Goal: Information Seeking & Learning: Learn about a topic

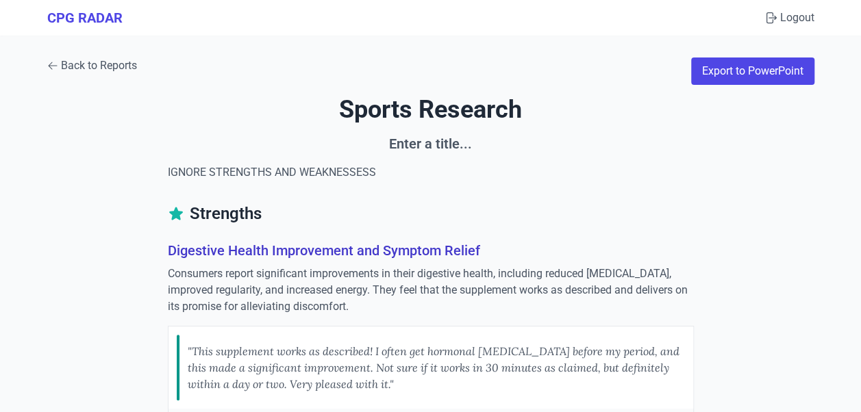
click at [111, 65] on link "Back to Reports" at bounding box center [92, 66] width 90 height 16
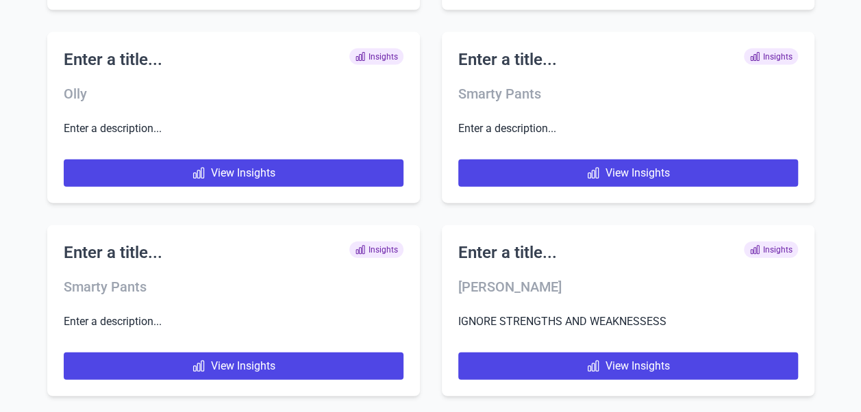
scroll to position [7275, 0]
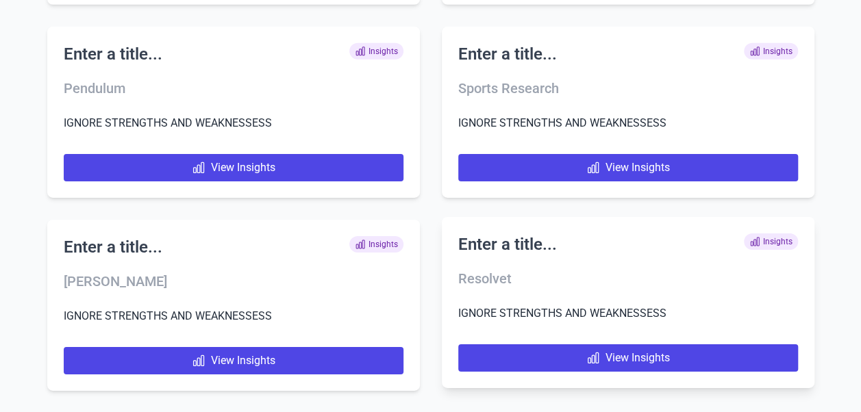
click at [571, 273] on h3 "Resolvet" at bounding box center [628, 278] width 340 height 19
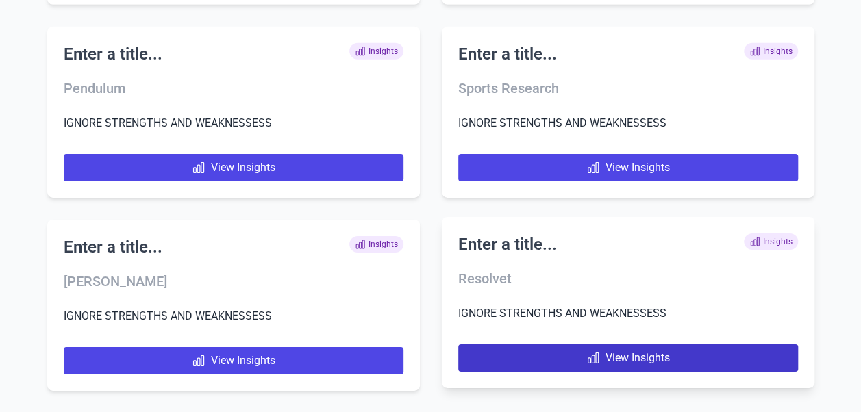
click at [624, 362] on link "View Insights" at bounding box center [628, 358] width 340 height 27
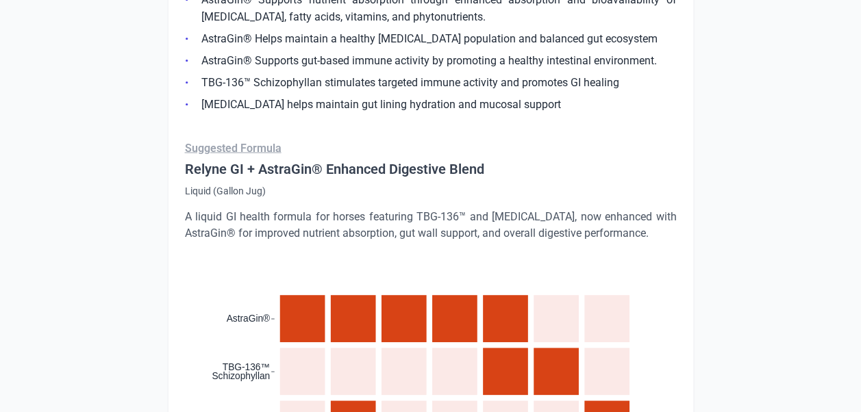
scroll to position [1302, 0]
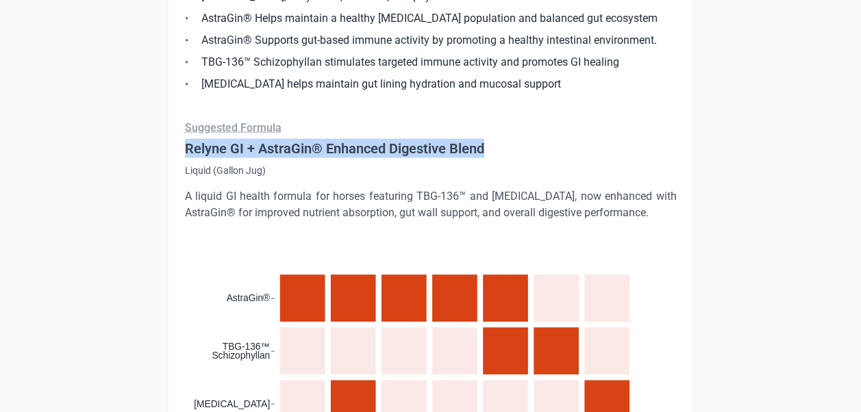
drag, startPoint x: 512, startPoint y: 145, endPoint x: 182, endPoint y: 142, distance: 330.2
click at [182, 142] on div "Relyne GI + AstraGin® Relyne GI + AstraGin® is an advanced digestive support fo…" at bounding box center [431, 265] width 526 height 998
copy h4 "Relyne GI + AstraGin® Enhanced Digestive Blend"
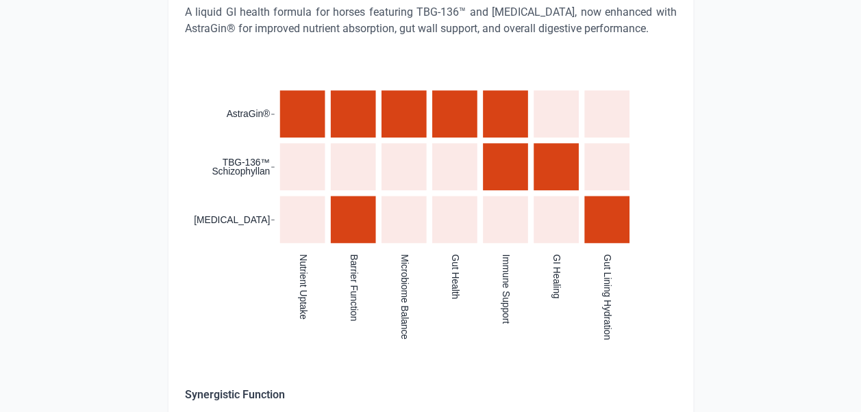
scroll to position [1507, 0]
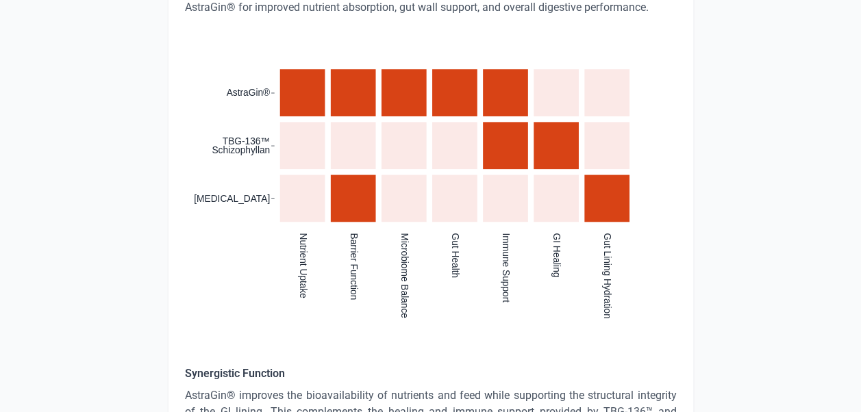
click at [234, 310] on div ":where(.plot-d6a7b5) { --plot-background: white; display: block; height: auto; …" at bounding box center [431, 190] width 492 height 317
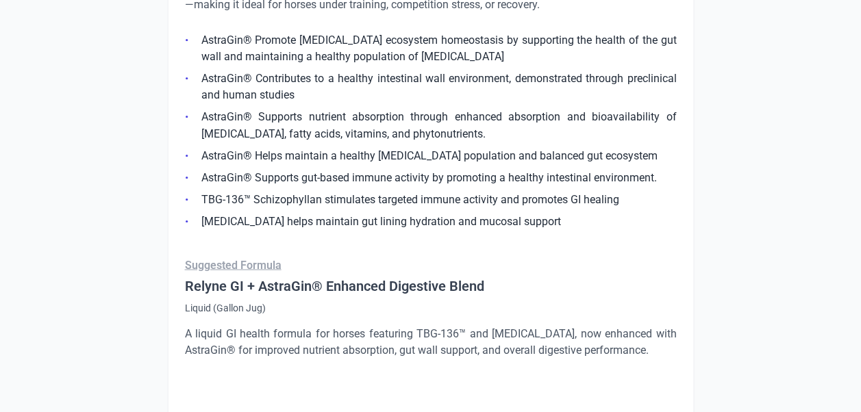
scroll to position [1028, 0]
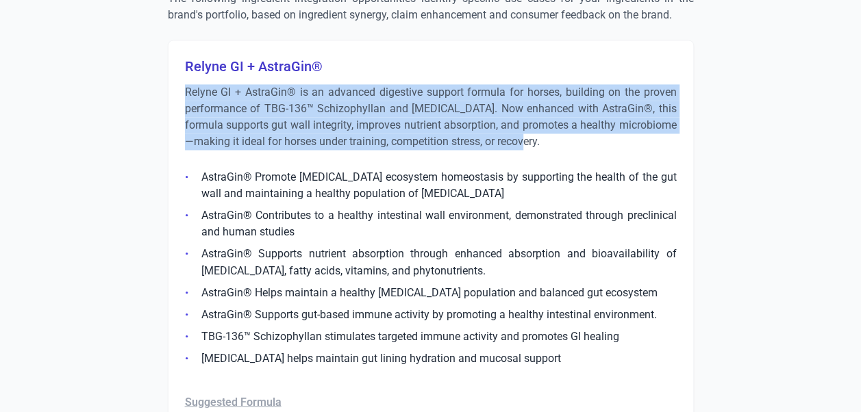
drag, startPoint x: 181, startPoint y: 84, endPoint x: 544, endPoint y: 141, distance: 367.6
copy p "Relyne GI + AstraGin® is an advanced digestive support formula for horses, buil…"
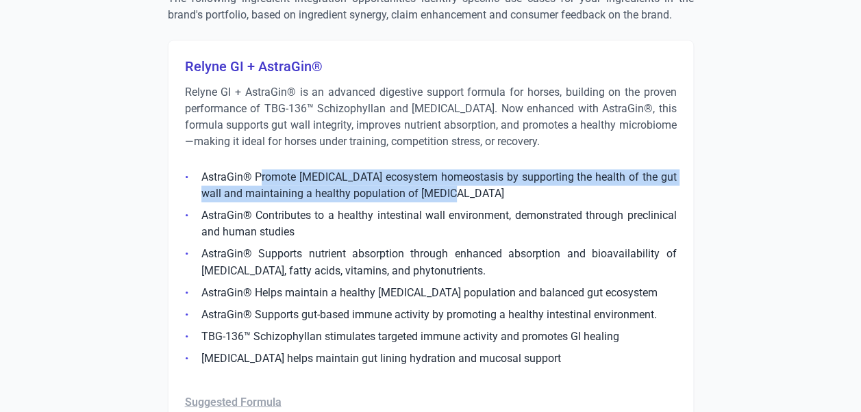
drag, startPoint x: 450, startPoint y: 194, endPoint x: 260, endPoint y: 177, distance: 190.5
click at [260, 177] on li "AstraGin® Promote [MEDICAL_DATA] ecosystem homeostasis by supporting the health…" at bounding box center [431, 185] width 492 height 33
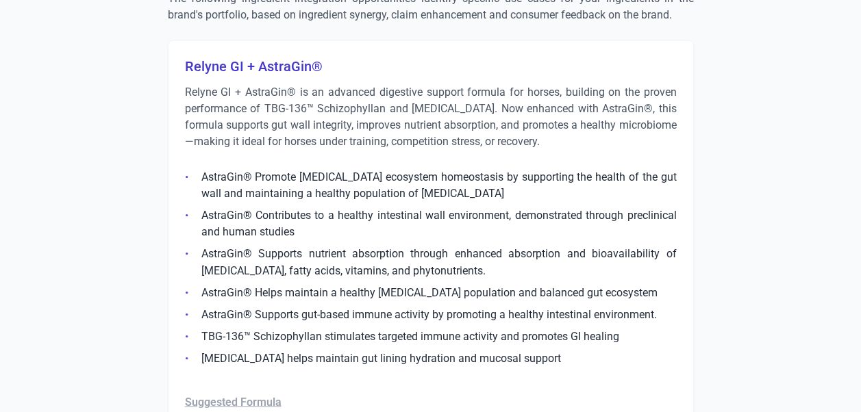
click at [333, 214] on li "AstraGin® Contributes to a healthy intestinal wall environment, demonstrated th…" at bounding box center [431, 224] width 492 height 33
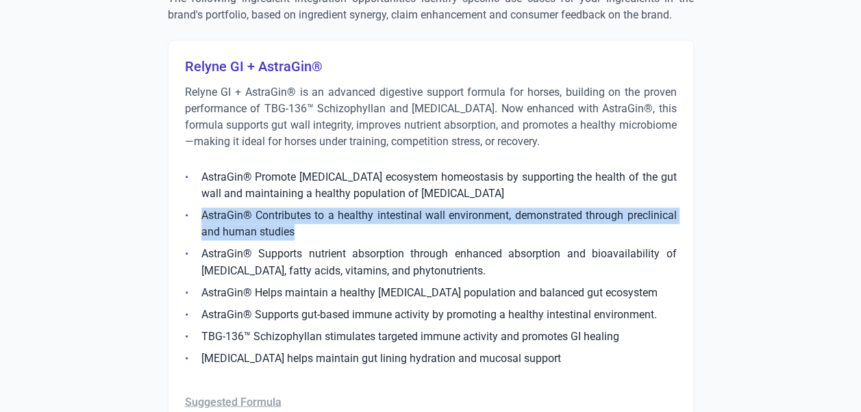
drag, startPoint x: 297, startPoint y: 231, endPoint x: 201, endPoint y: 216, distance: 97.1
click at [201, 216] on li "AstraGin® Contributes to a healthy intestinal wall environment, demonstrated th…" at bounding box center [431, 224] width 492 height 33
copy li "AstraGin® Contributes to a healthy intestinal wall environment, demonstrated th…"
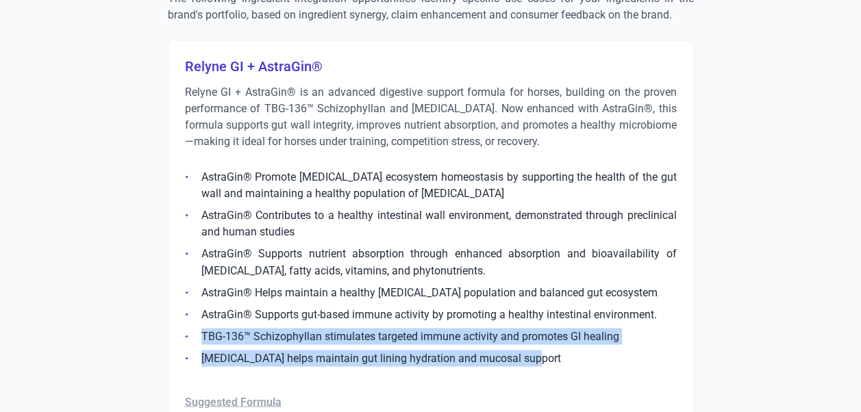
drag, startPoint x: 547, startPoint y: 352, endPoint x: 199, endPoint y: 327, distance: 348.9
click at [199, 327] on ul "AstraGin® Promote [MEDICAL_DATA] ecosystem homeostasis by supporting the health…" at bounding box center [431, 264] width 492 height 206
copy ul "TBG-136™ Schizophyllan stimulates targeted immune activity and promotes GI heal…"
click at [559, 360] on li "[MEDICAL_DATA] helps maintain gut lining hydration and mucosal support" at bounding box center [431, 358] width 492 height 16
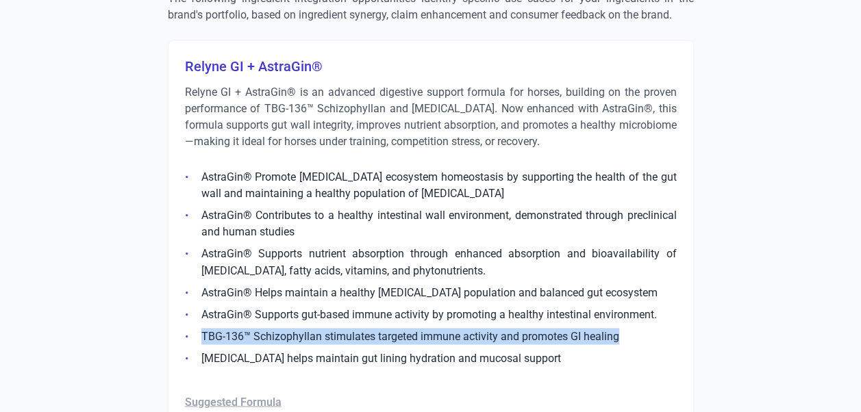
drag, startPoint x: 634, startPoint y: 334, endPoint x: 171, endPoint y: 321, distance: 464.0
copy li "TBG-136™ Schizophyllan stimulates targeted immune activity and promotes GI heal…"
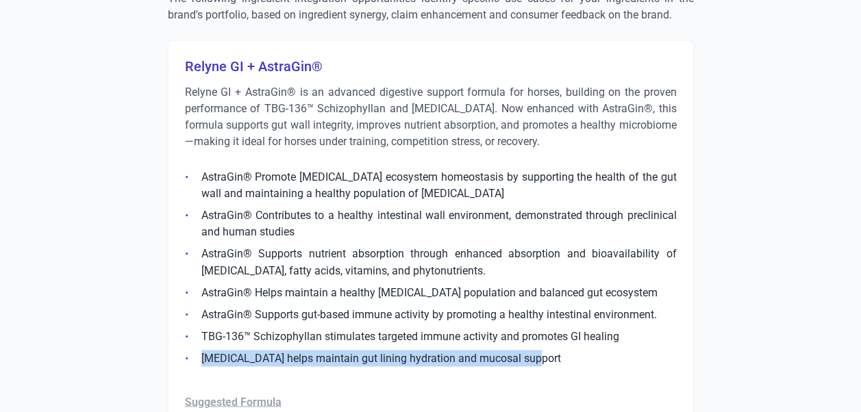
drag, startPoint x: 549, startPoint y: 356, endPoint x: 200, endPoint y: 354, distance: 348.7
click at [200, 354] on li "[MEDICAL_DATA] helps maintain gut lining hydration and mucosal support" at bounding box center [431, 358] width 492 height 16
copy li "[MEDICAL_DATA] helps maintain gut lining hydration and mucosal support"
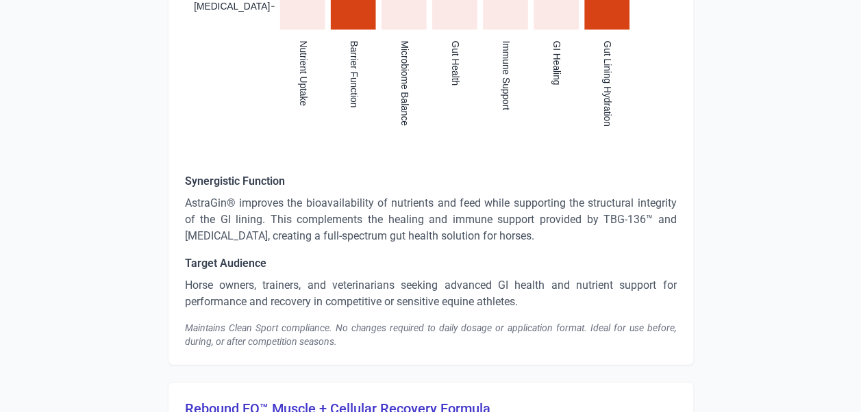
scroll to position [1713, 0]
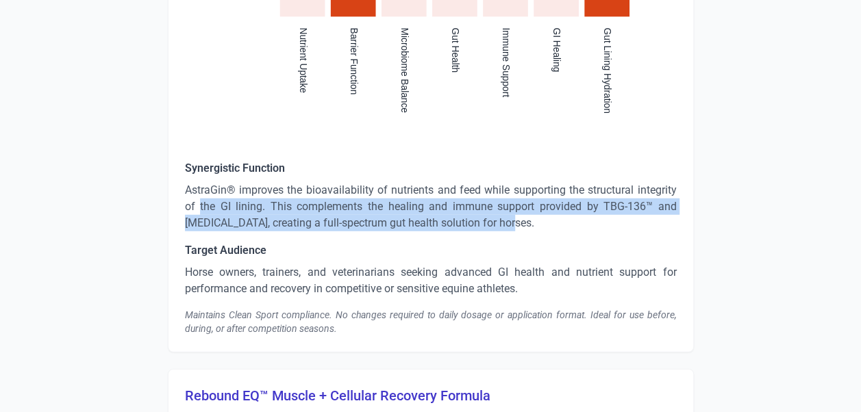
drag, startPoint x: 519, startPoint y: 223, endPoint x: 197, endPoint y: 214, distance: 321.4
click at [197, 214] on p "AstraGin® improves the bioavailability of nutrients and feed while supporting t…" at bounding box center [431, 206] width 492 height 49
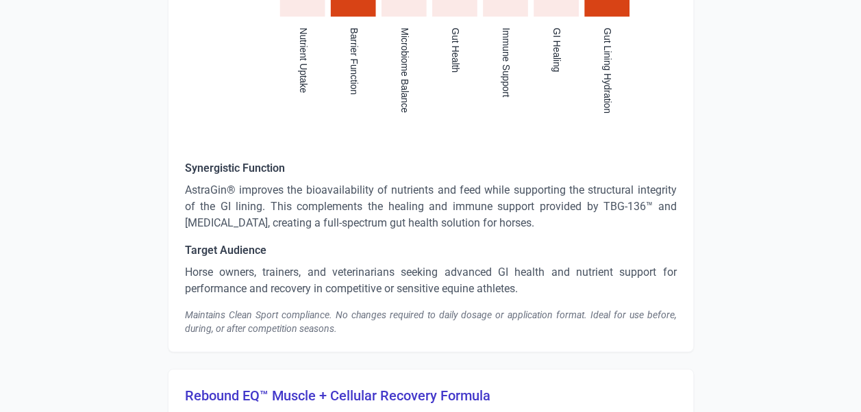
click at [470, 284] on p "Horse owners, trainers, and veterinarians seeking advanced GI health and nutrie…" at bounding box center [431, 280] width 492 height 33
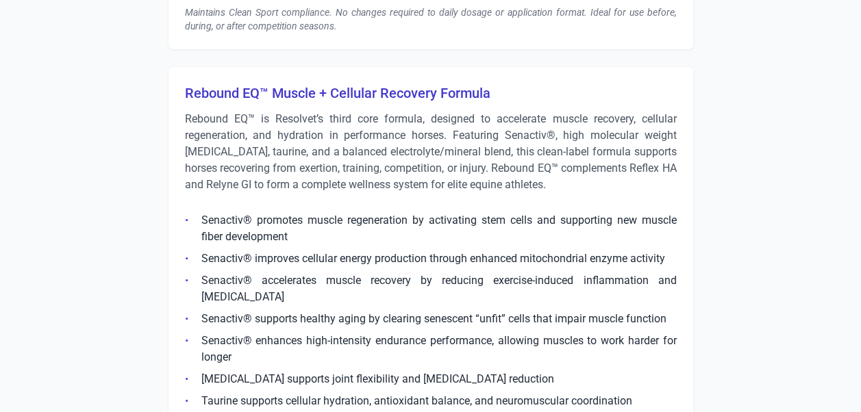
scroll to position [1918, 0]
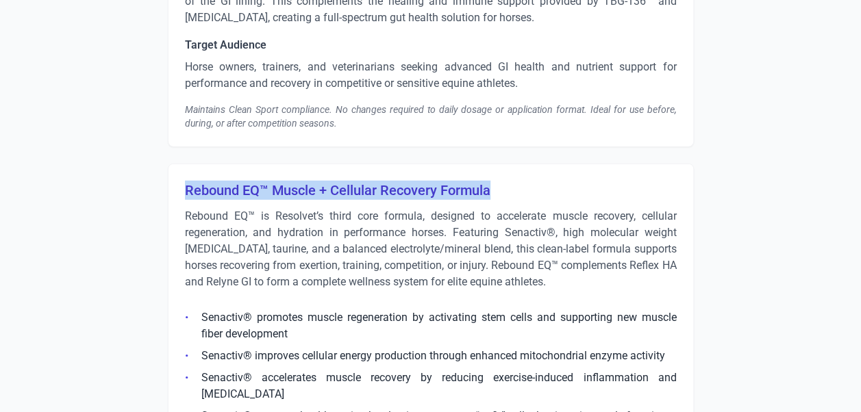
drag, startPoint x: 492, startPoint y: 187, endPoint x: 184, endPoint y: 186, distance: 307.6
click at [185, 186] on h3 "Rebound EQ™ Muscle + Cellular Recovery Formula" at bounding box center [431, 190] width 492 height 19
copy h3 "Rebound EQ™ Muscle + Cellular Recovery Formula"
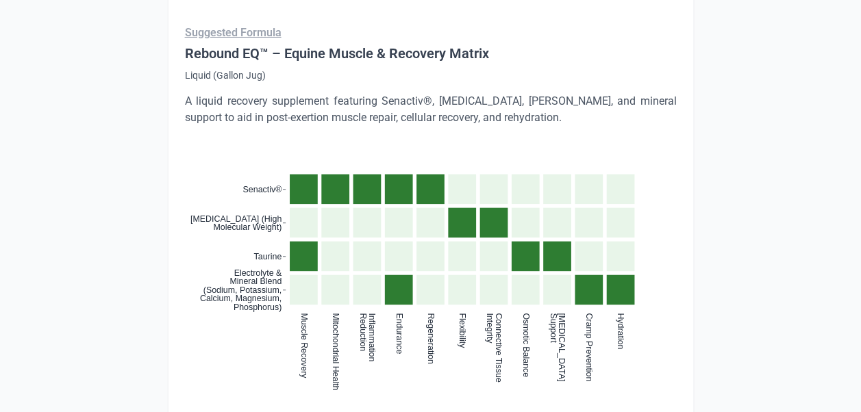
scroll to position [2313, 0]
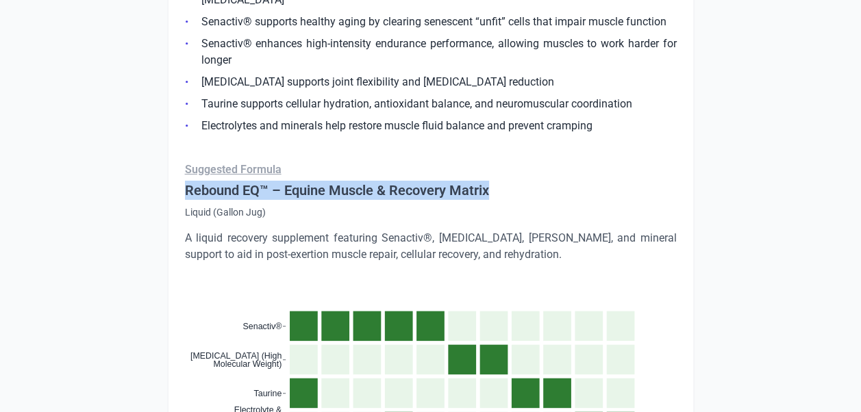
drag, startPoint x: 513, startPoint y: 182, endPoint x: 185, endPoint y: 190, distance: 328.2
click at [185, 190] on h4 "Rebound EQ™ – Equine Muscle & Recovery Matrix" at bounding box center [431, 190] width 492 height 19
copy h4 "Rebound EQ™ – Equine Muscle & Recovery Matrix"
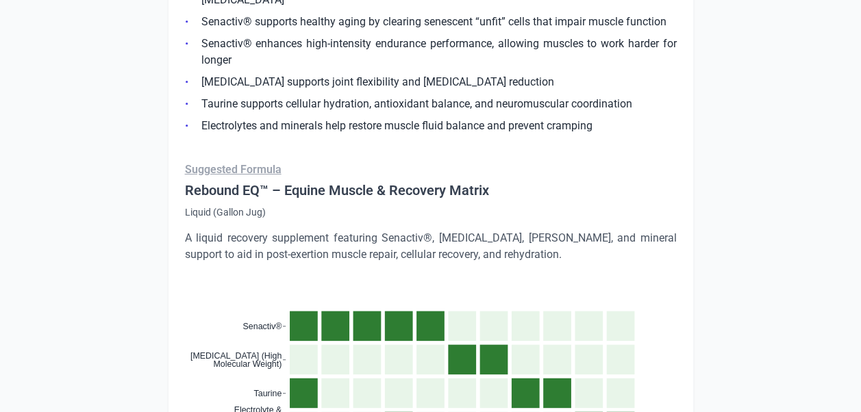
click at [289, 232] on p "A liquid recovery supplement featuring Senactiv®, [MEDICAL_DATA], [PERSON_NAME]…" at bounding box center [431, 246] width 492 height 33
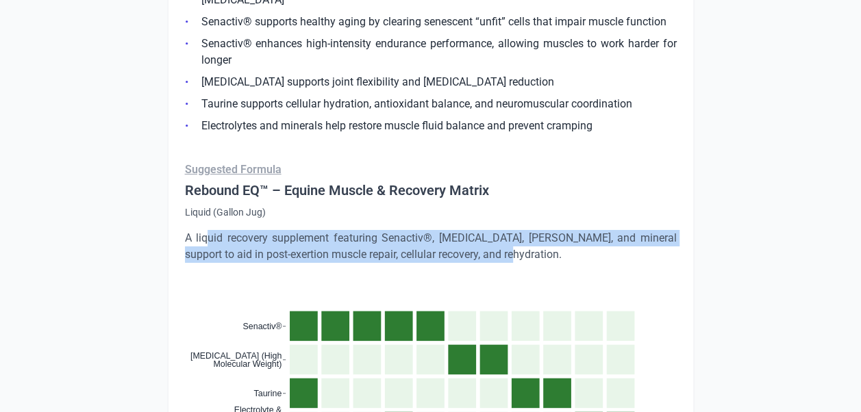
drag, startPoint x: 492, startPoint y: 250, endPoint x: 205, endPoint y: 235, distance: 287.4
click at [205, 235] on p "A liquid recovery supplement featuring Senactiv®, [MEDICAL_DATA], [PERSON_NAME]…" at bounding box center [431, 246] width 492 height 33
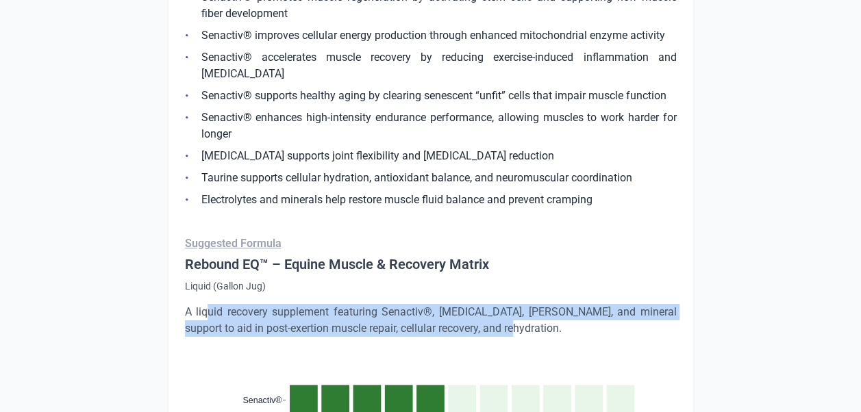
scroll to position [2244, 0]
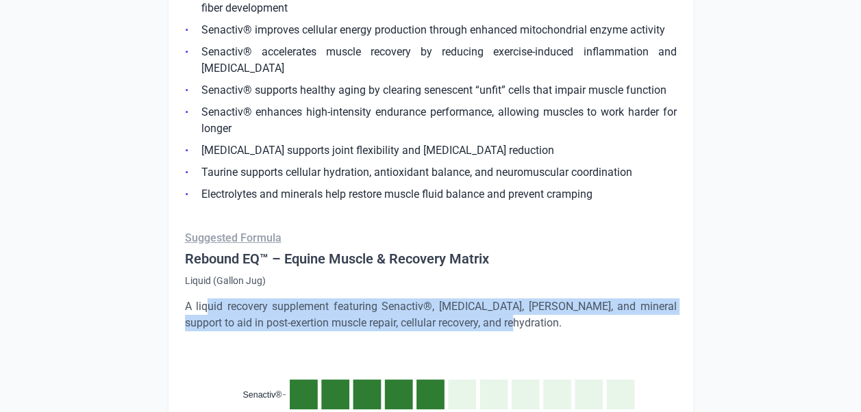
click at [433, 330] on p "A liquid recovery supplement featuring Senactiv®, [MEDICAL_DATA], [PERSON_NAME]…" at bounding box center [431, 315] width 492 height 33
drag, startPoint x: 497, startPoint y: 325, endPoint x: 163, endPoint y: 312, distance: 334.6
copy p "A liquid recovery supplement featuring Senactiv®, [MEDICAL_DATA], [PERSON_NAME]…"
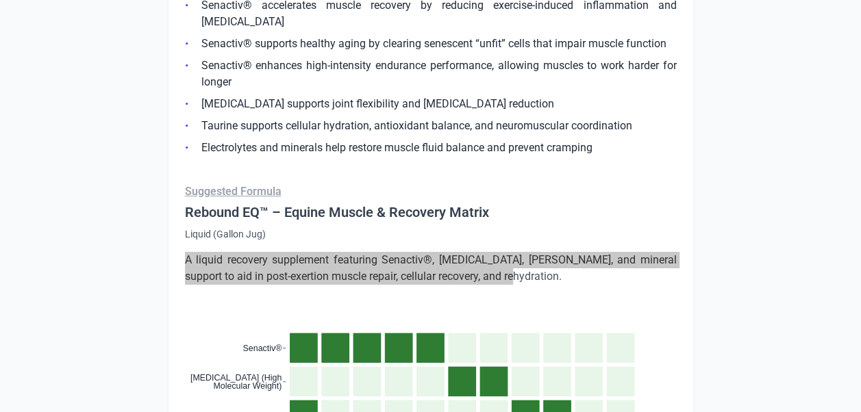
scroll to position [2176, 0]
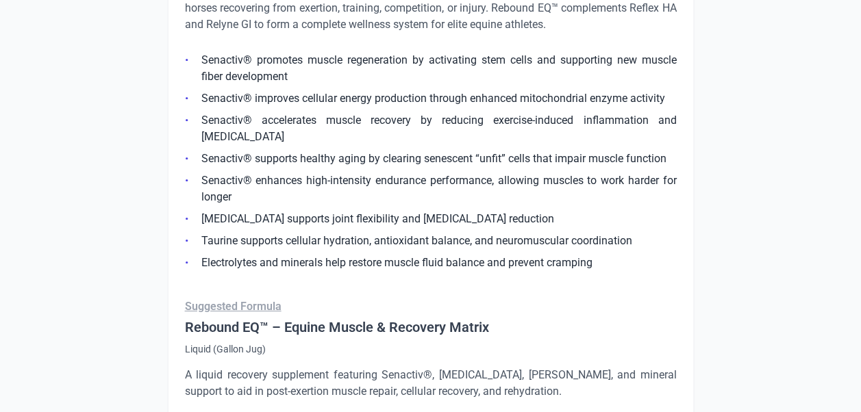
click at [379, 151] on li "Senactiv® supports healthy aging by clearing senescent “unfit” cells that impai…" at bounding box center [431, 159] width 492 height 16
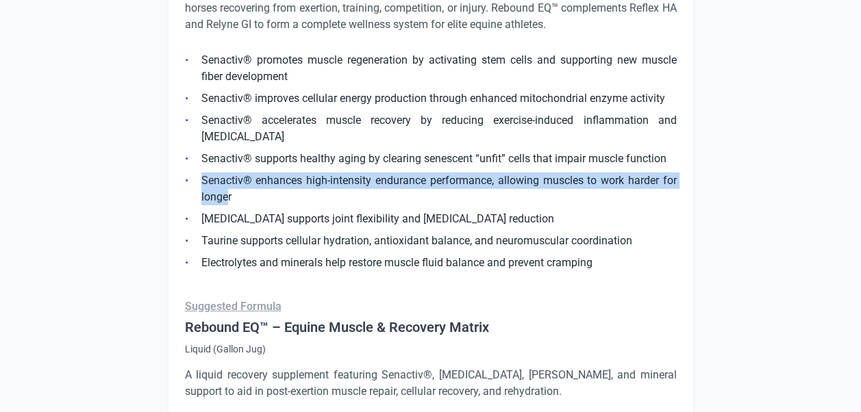
drag, startPoint x: 228, startPoint y: 190, endPoint x: 200, endPoint y: 182, distance: 29.3
click at [200, 182] on li "Senactiv® enhances high-intensity endurance performance, allowing muscles to wo…" at bounding box center [431, 189] width 492 height 33
copy li "Senactiv® enhances high-intensity endurance performance, allowing muscles to wo…"
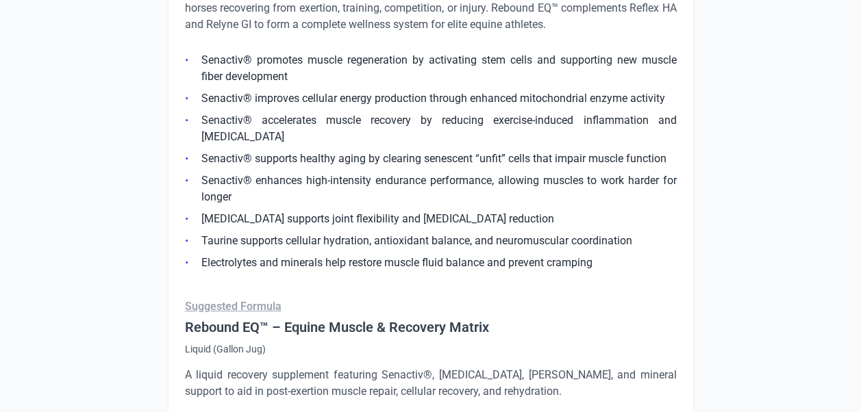
drag, startPoint x: 240, startPoint y: 238, endPoint x: 256, endPoint y: 236, distance: 15.9
click at [240, 238] on li "Taurine supports cellular hydration, antioxidant balance, and neuromuscular coo…" at bounding box center [431, 241] width 492 height 16
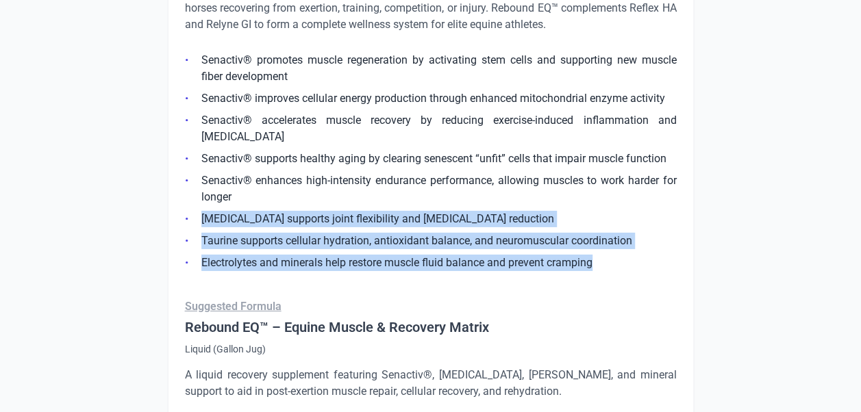
drag, startPoint x: 598, startPoint y: 263, endPoint x: 180, endPoint y: 218, distance: 420.3
click at [180, 218] on div "Rebound EQ™ Muscle + Cellular Recovery Formula Rebound EQ™ is Resolvet’s third …" at bounding box center [431, 407] width 526 height 1002
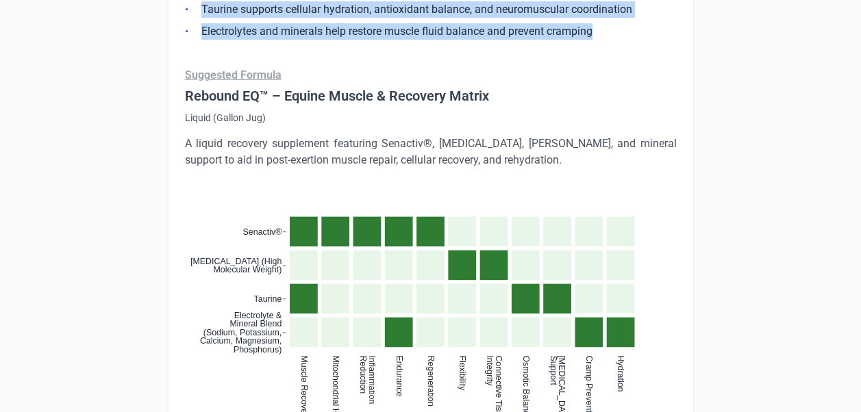
scroll to position [2313, 0]
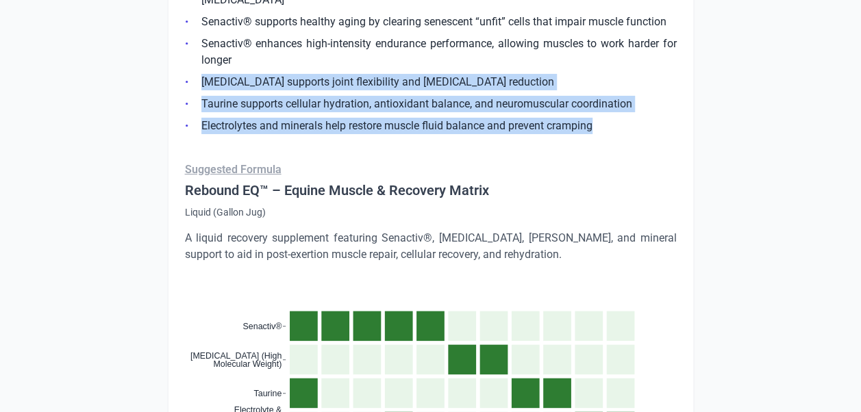
click at [467, 101] on li "Taurine supports cellular hydration, antioxidant balance, and neuromuscular coo…" at bounding box center [431, 104] width 492 height 16
drag, startPoint x: 610, startPoint y: 127, endPoint x: 199, endPoint y: 77, distance: 413.4
click at [199, 77] on ul "Senactiv® promotes muscle regeneration by activating stem cells and supporting …" at bounding box center [431, 20] width 492 height 227
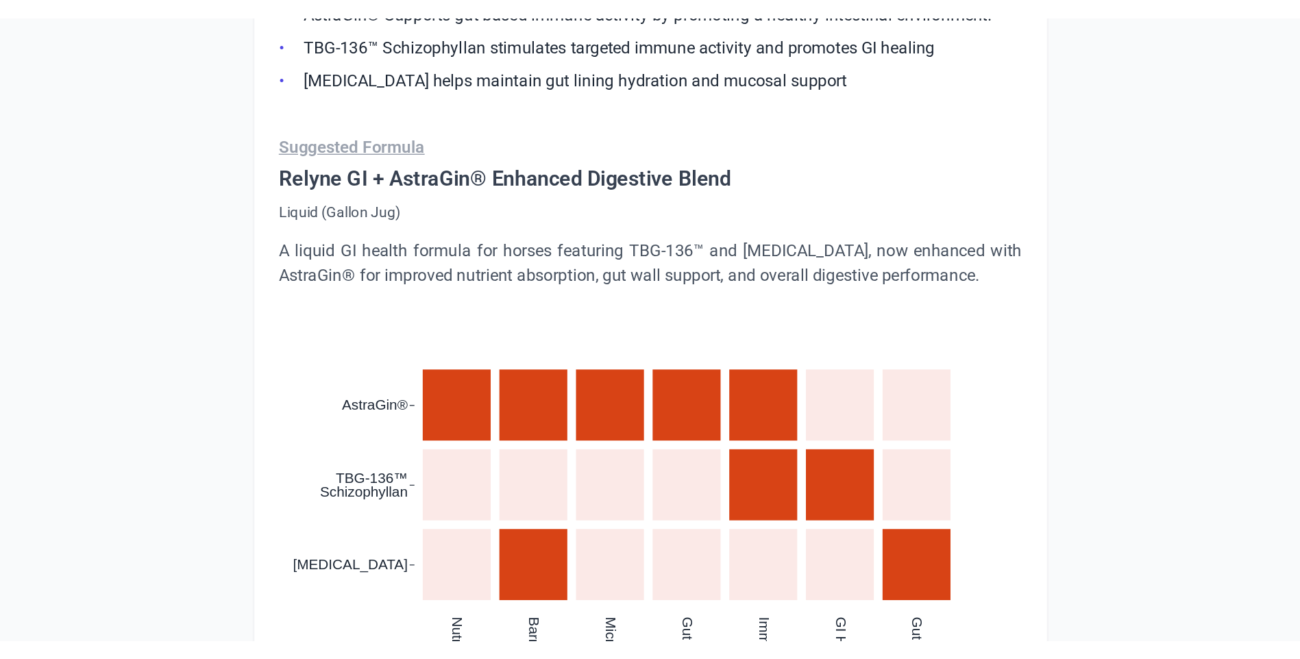
scroll to position [1217, 0]
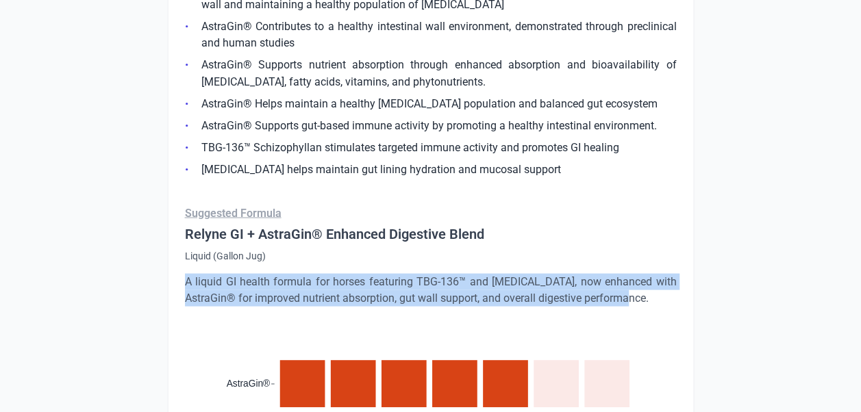
drag, startPoint x: 632, startPoint y: 293, endPoint x: 163, endPoint y: 284, distance: 469.4
